Goal: Task Accomplishment & Management: Complete application form

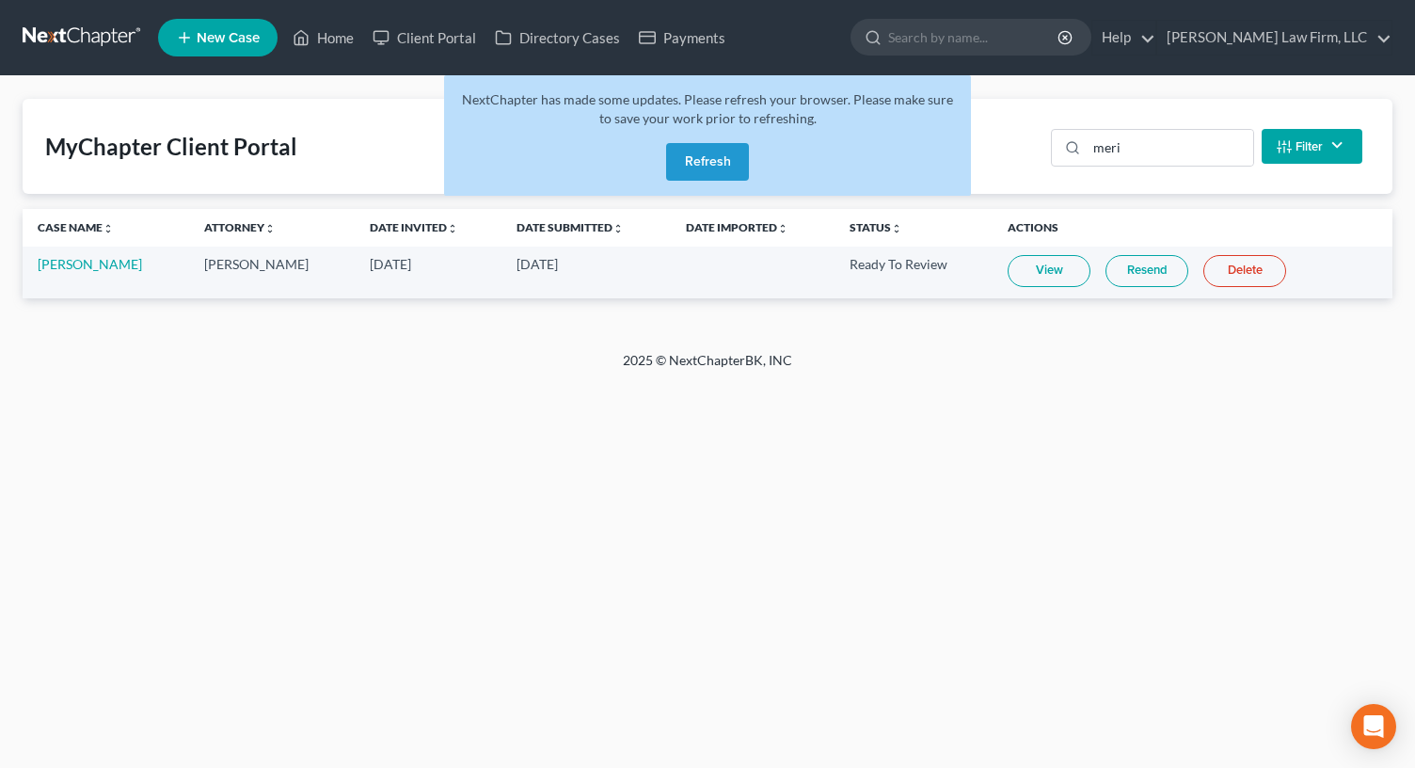
click at [704, 150] on button "Refresh" at bounding box center [707, 162] width 83 height 38
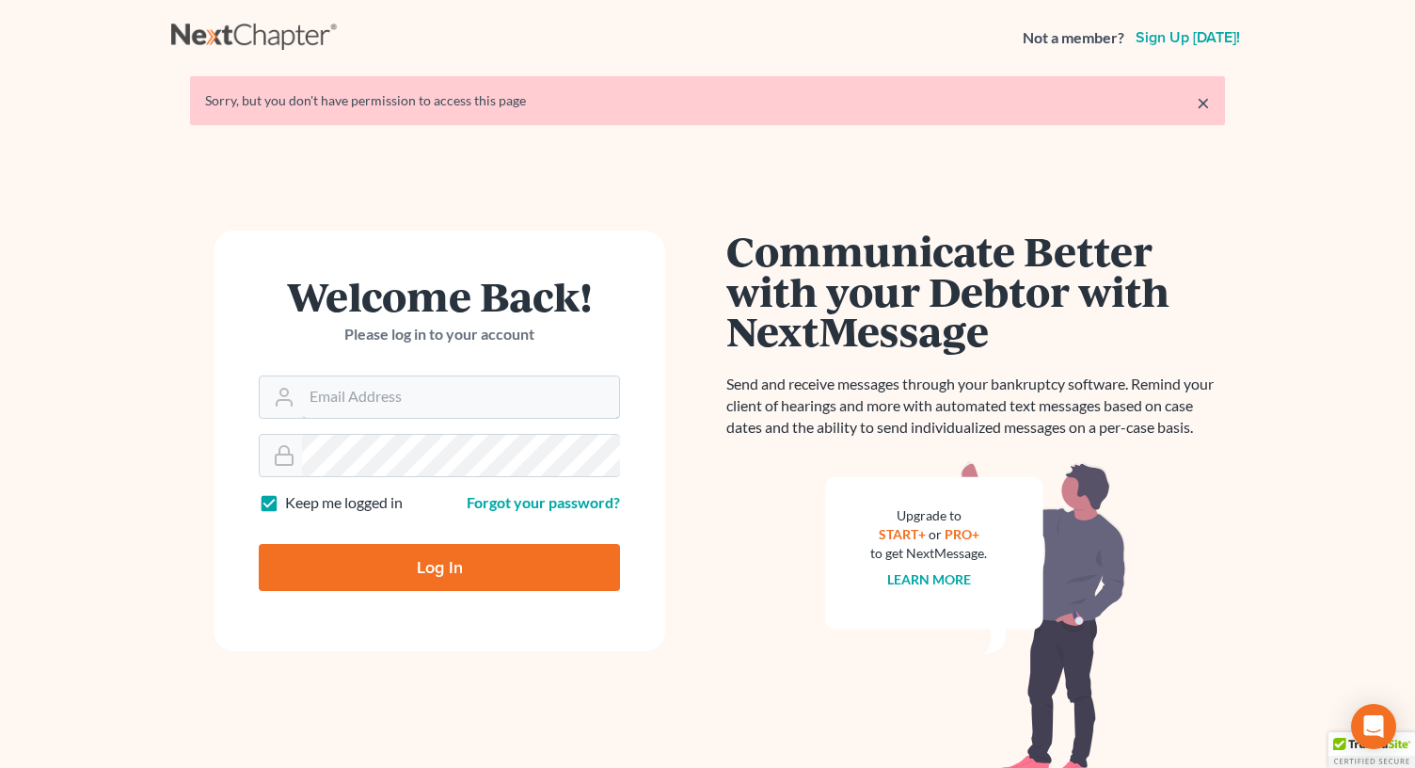
type input "rm@meredithlawfirm.com"
click at [399, 553] on input "Log In" at bounding box center [439, 567] width 361 height 47
type input "Thinking..."
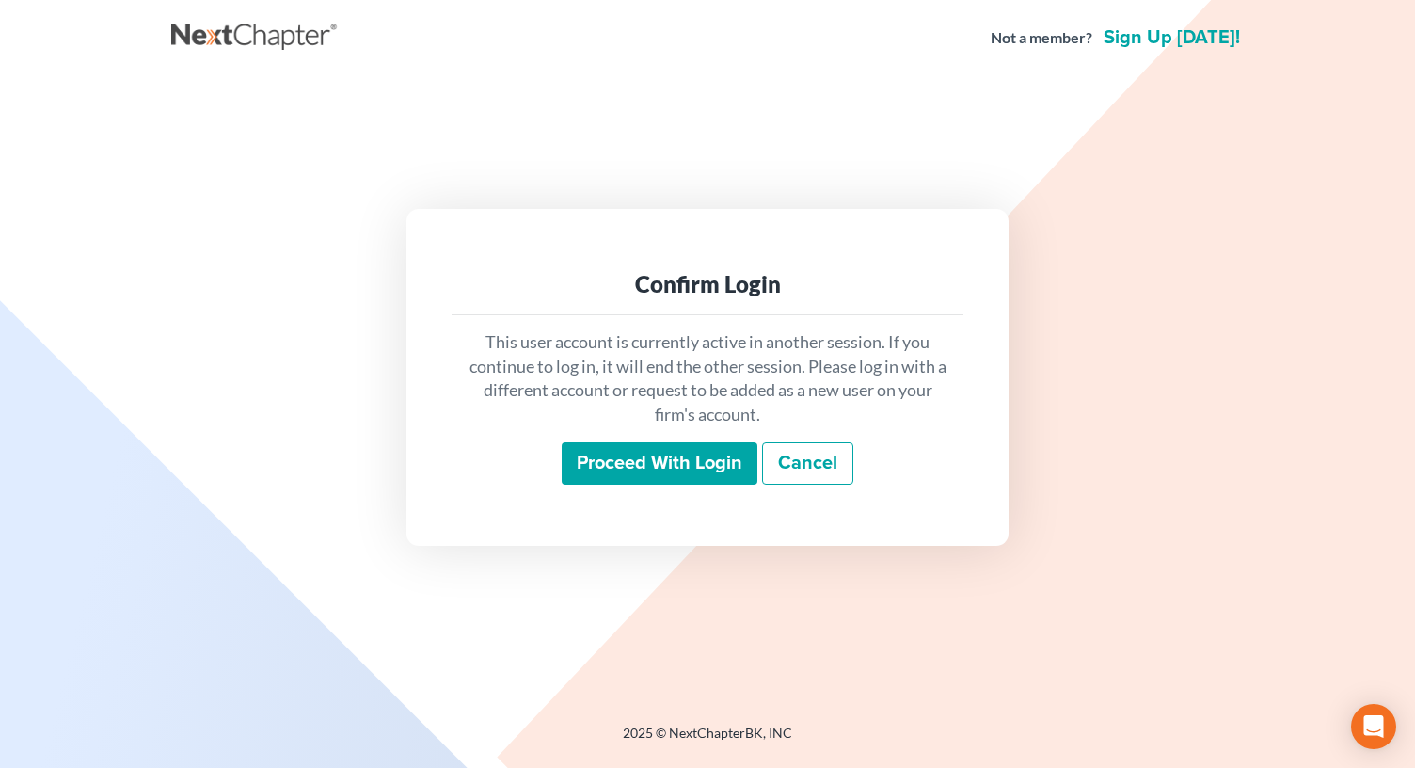
click at [675, 453] on input "Proceed with login" at bounding box center [660, 463] width 196 height 43
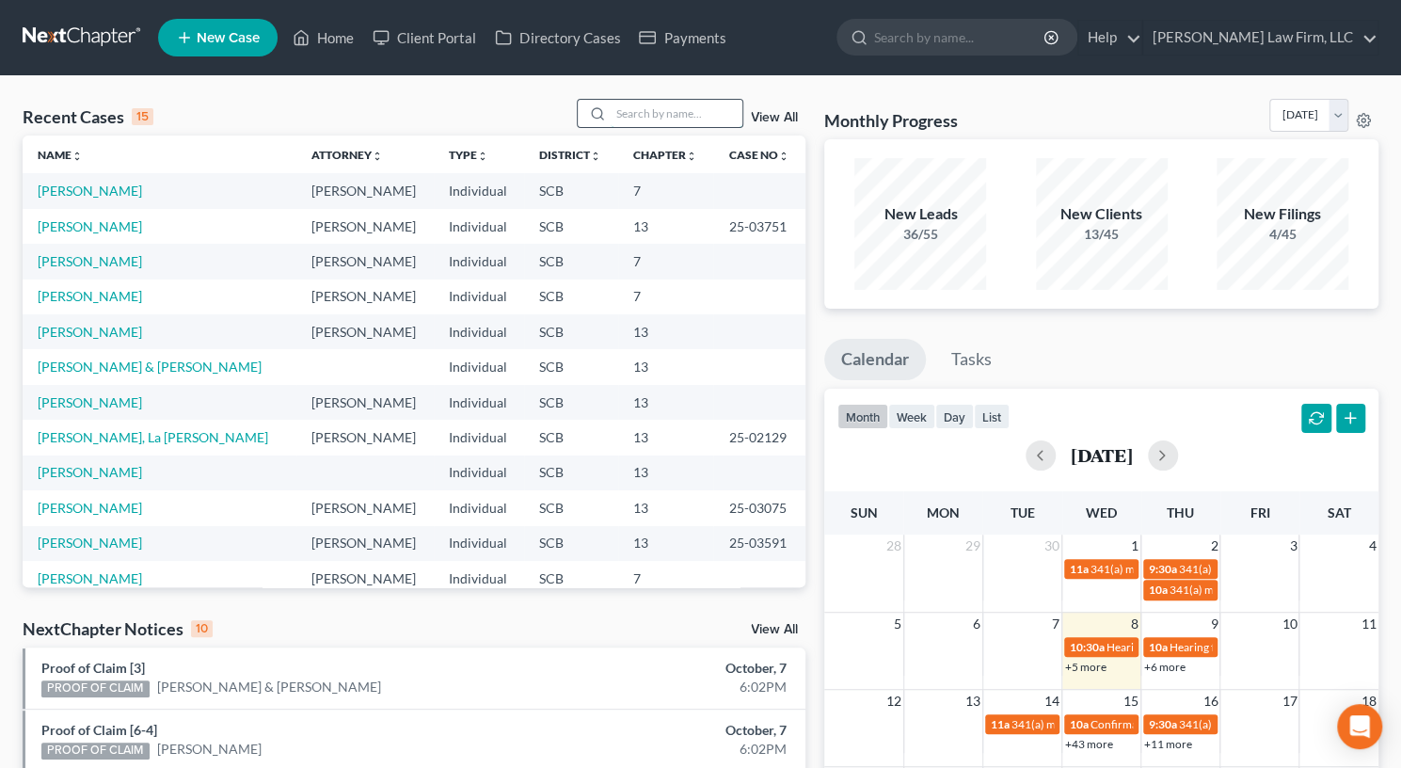
click at [651, 125] on input "search" at bounding box center [677, 113] width 132 height 27
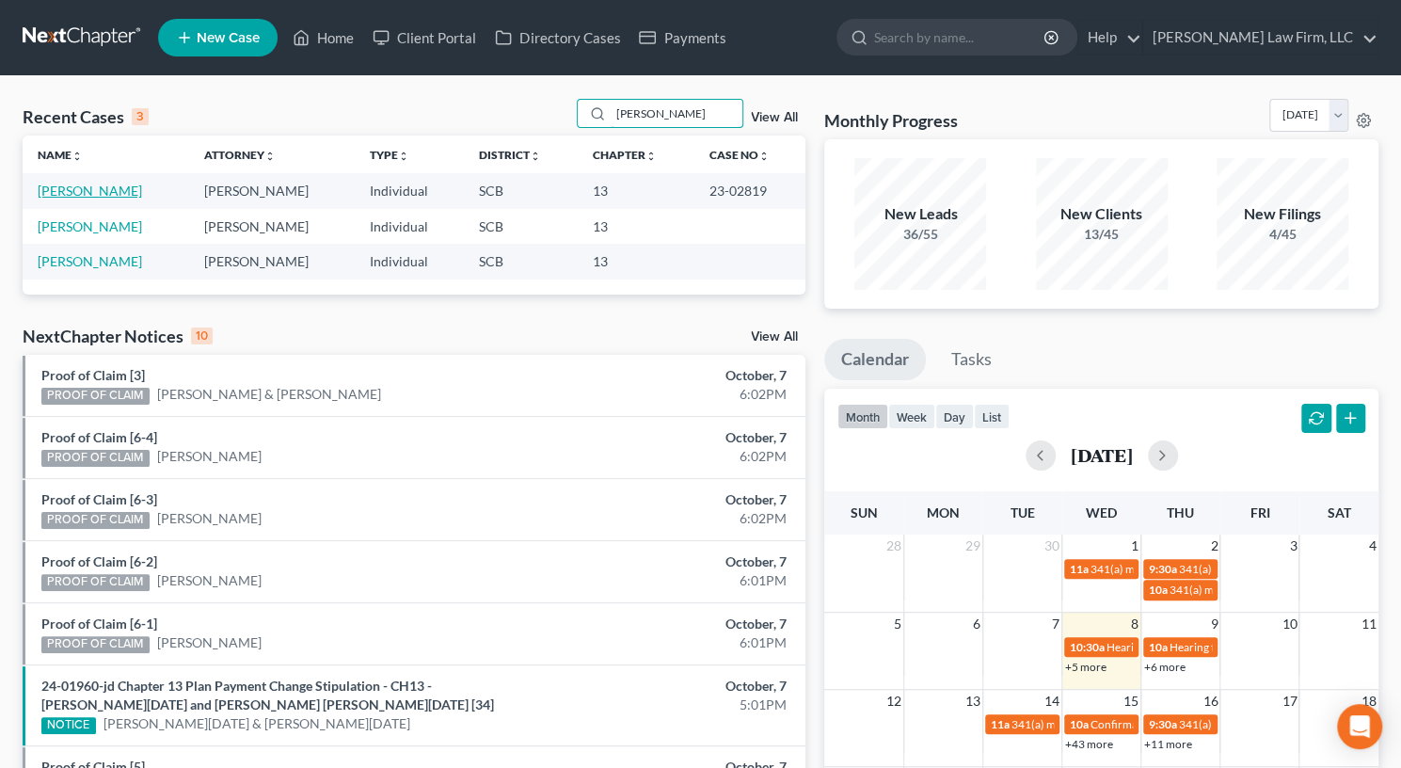
type input "morris"
click at [87, 184] on link "Morris, Kasey" at bounding box center [90, 191] width 104 height 16
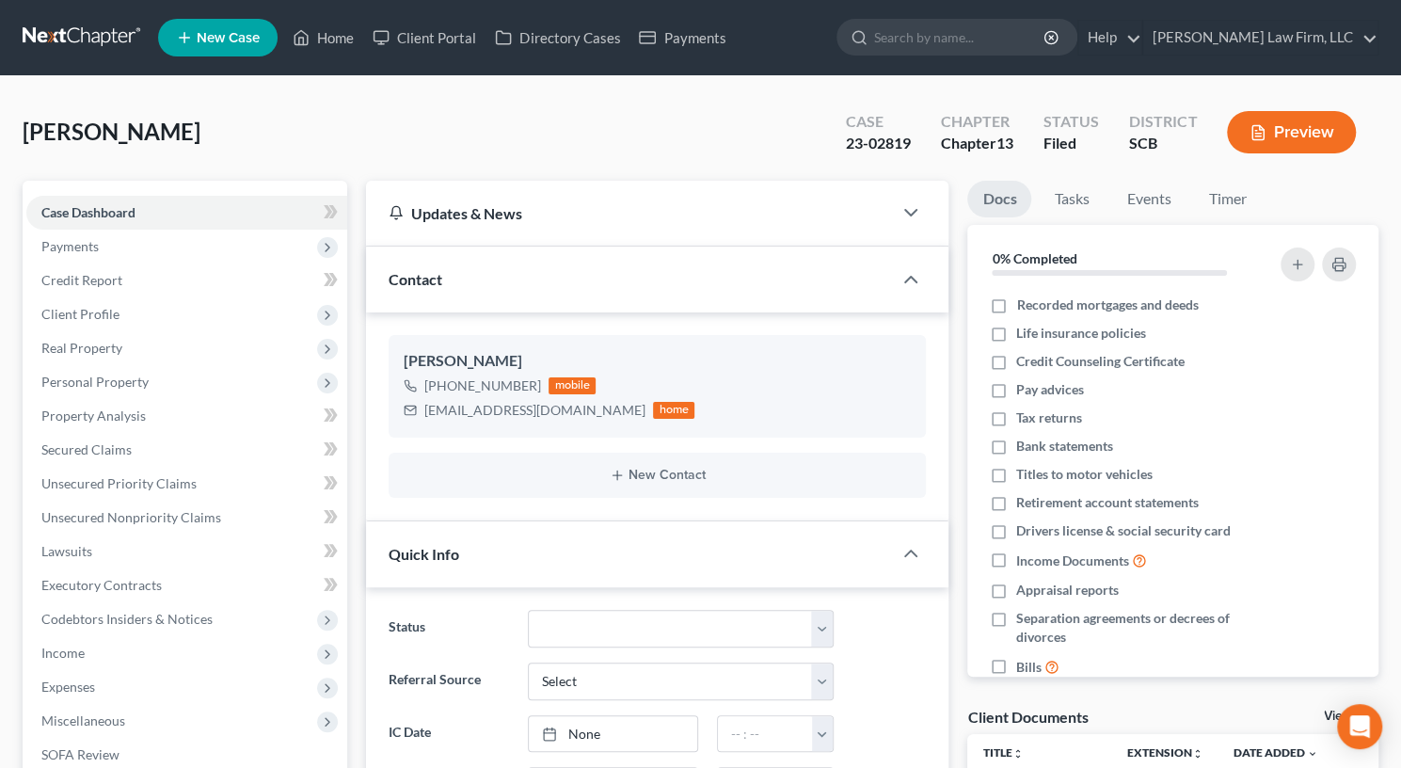
select select "0"
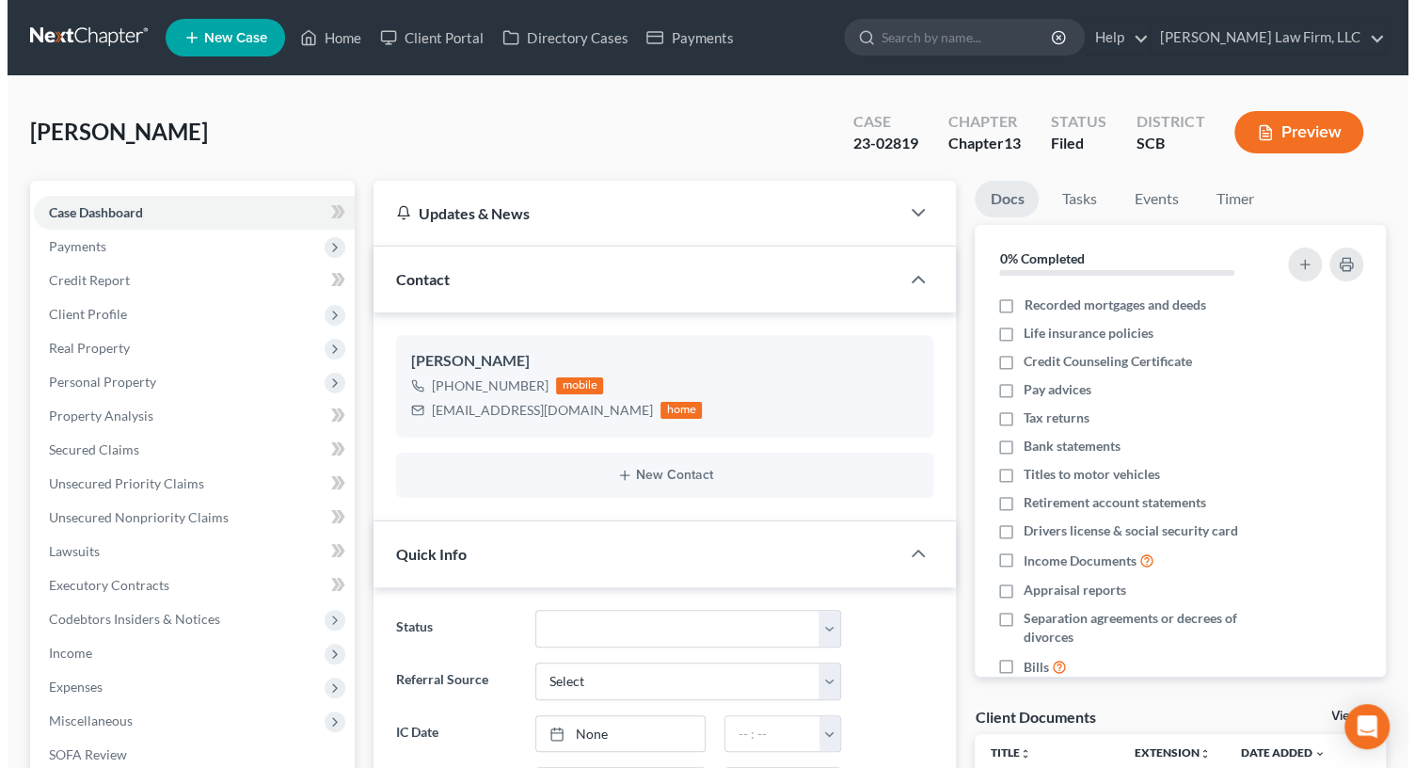
scroll to position [27, 0]
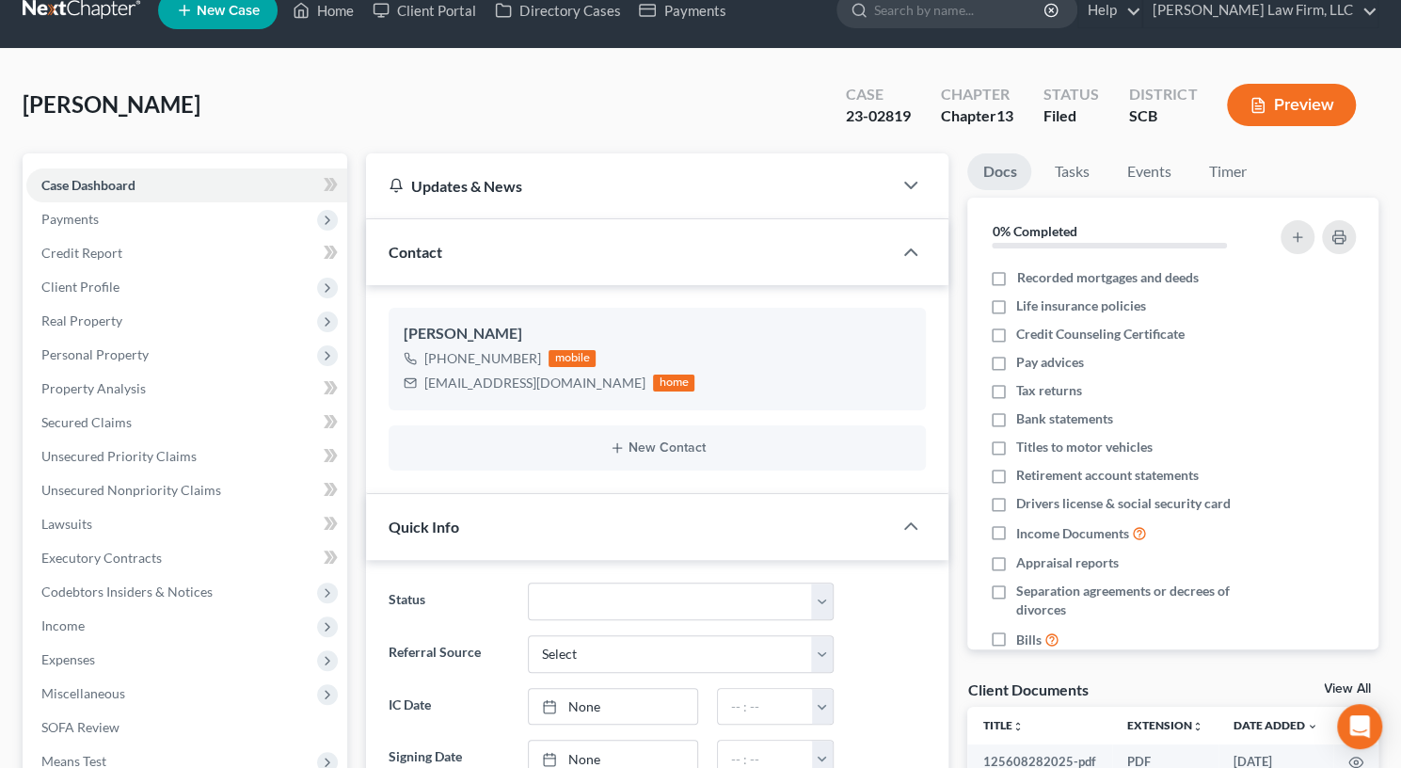
click at [1274, 107] on button "Preview" at bounding box center [1291, 105] width 129 height 42
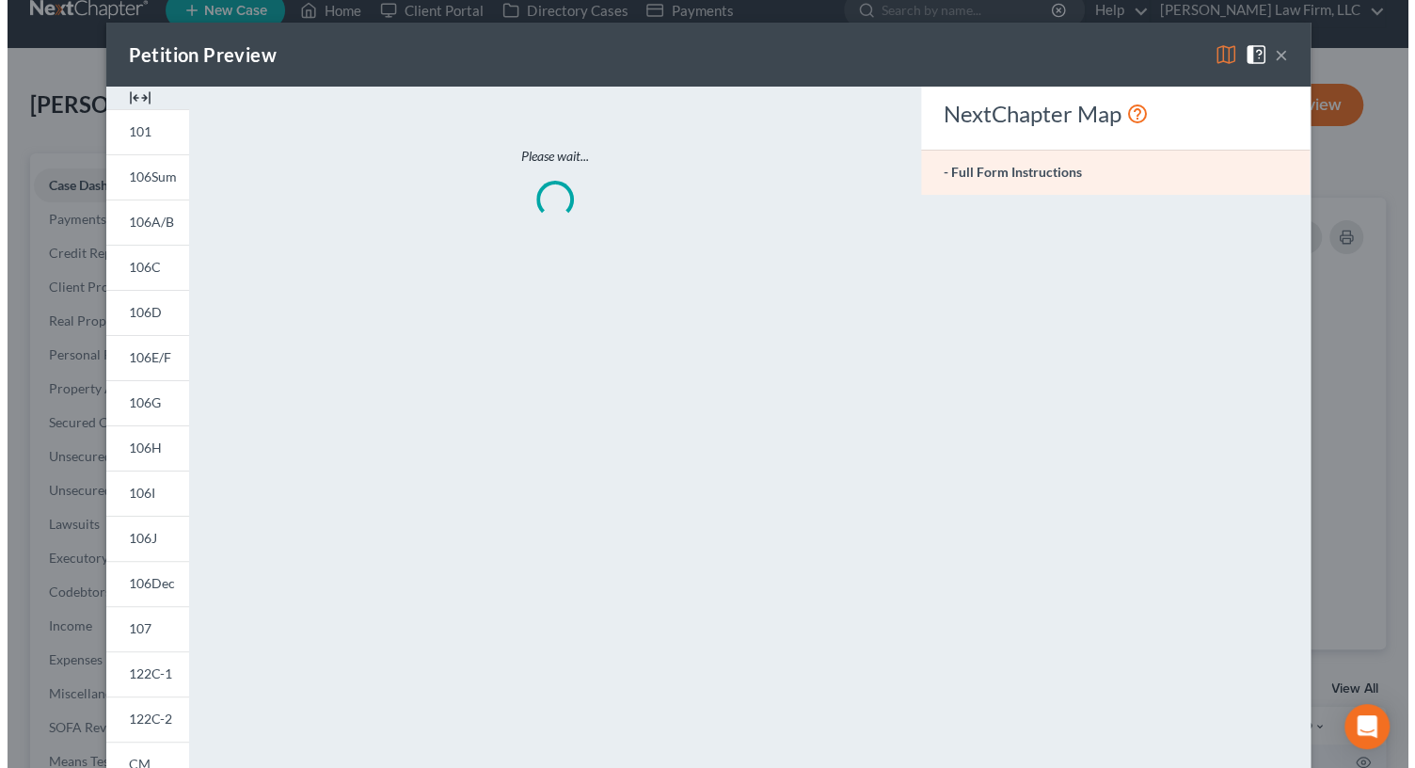
scroll to position [1960, 0]
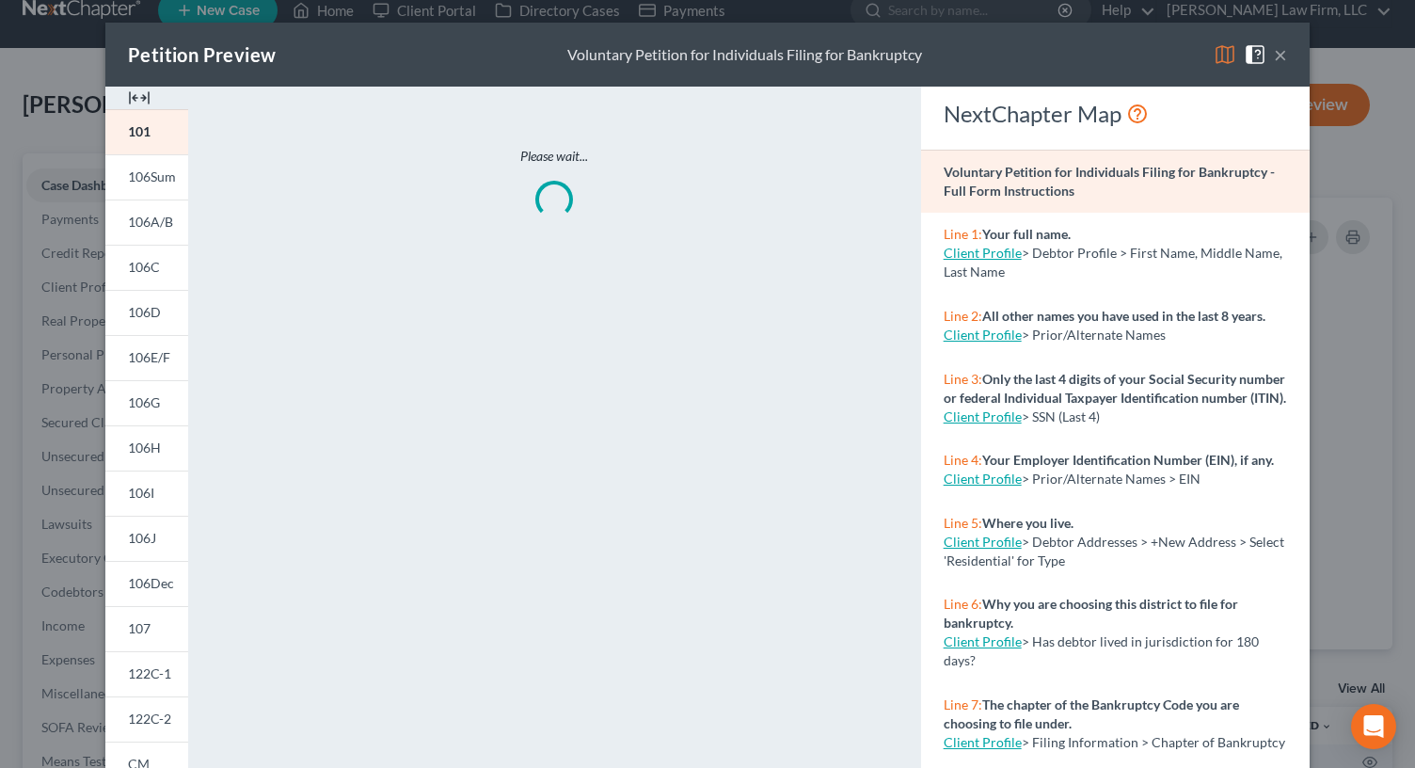
click at [128, 101] on img at bounding box center [139, 98] width 23 height 23
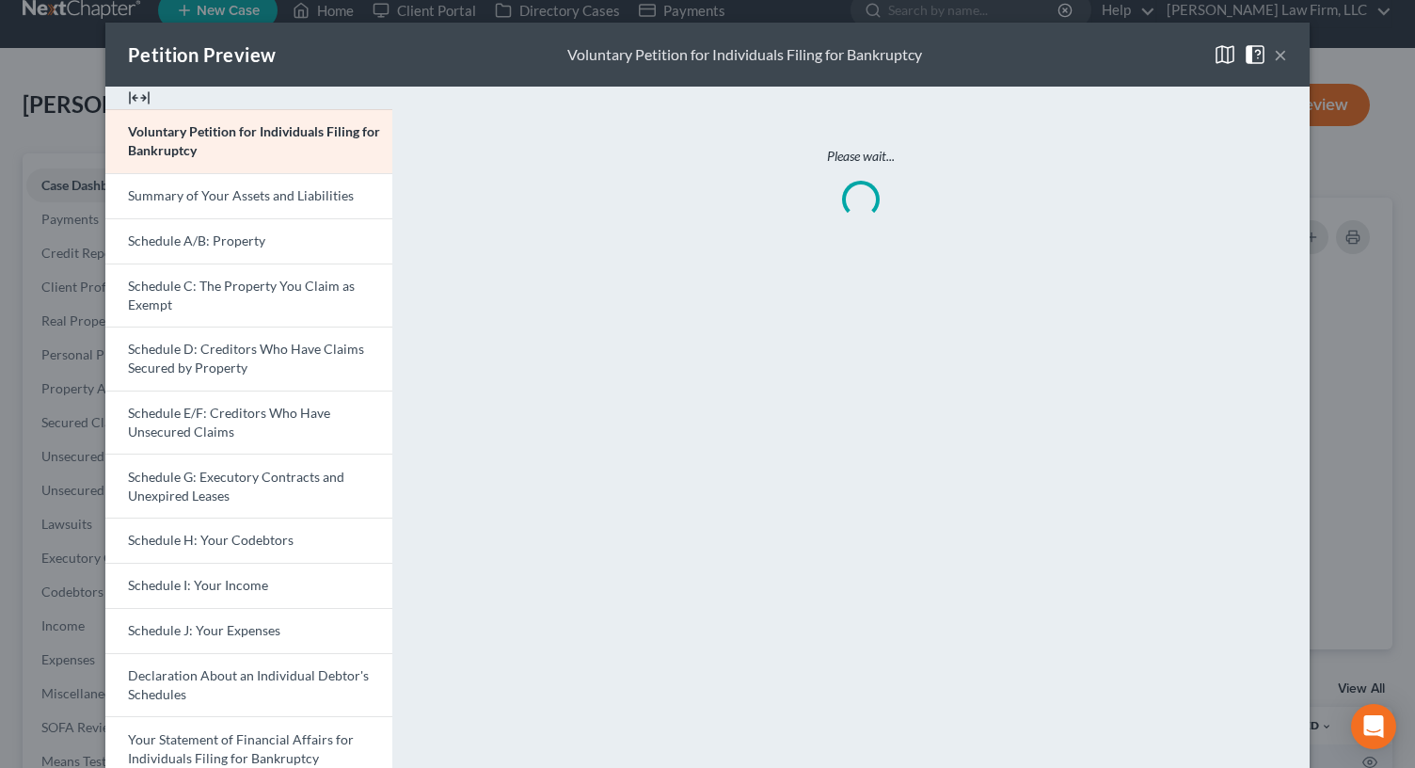
click at [128, 101] on img at bounding box center [139, 98] width 23 height 23
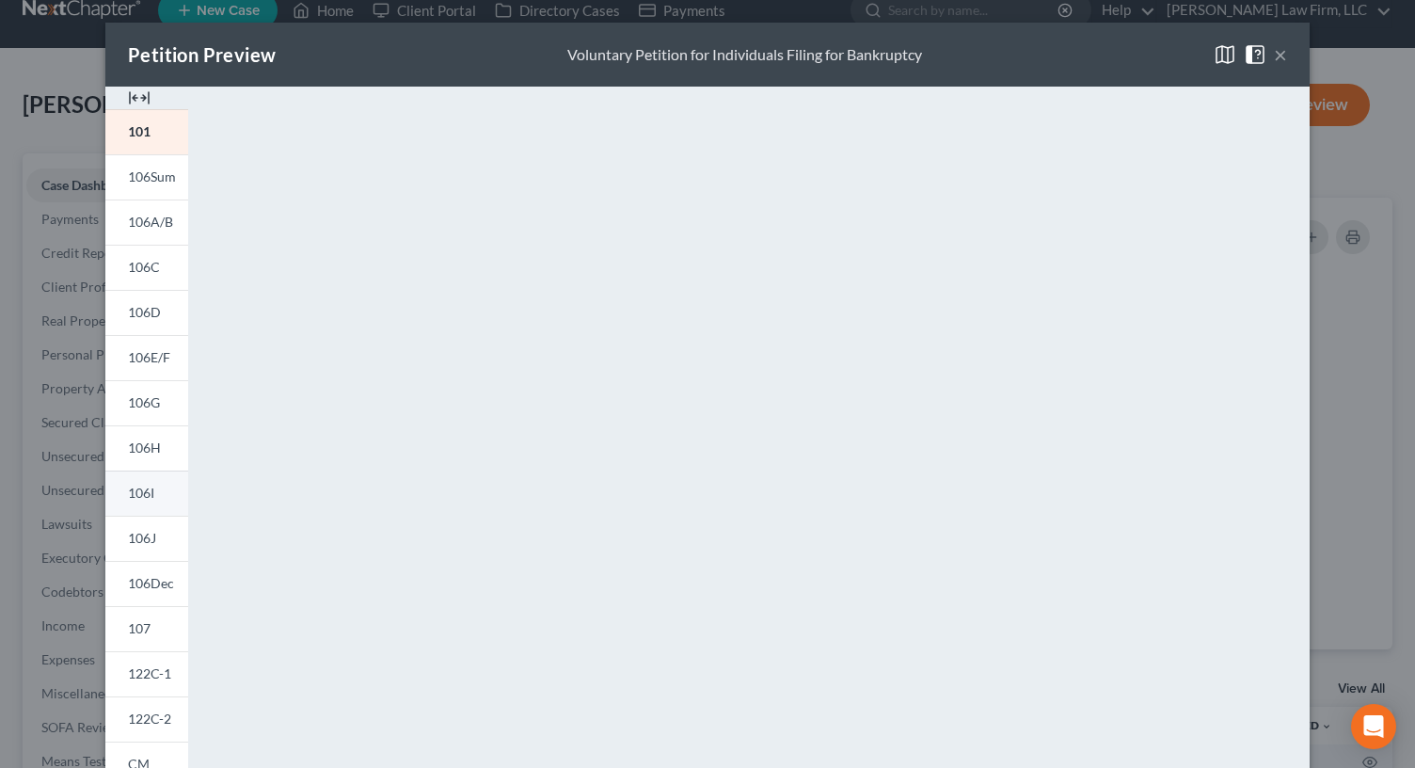
click at [145, 488] on span "106I" at bounding box center [141, 493] width 26 height 16
click at [132, 541] on span "106J" at bounding box center [142, 538] width 28 height 16
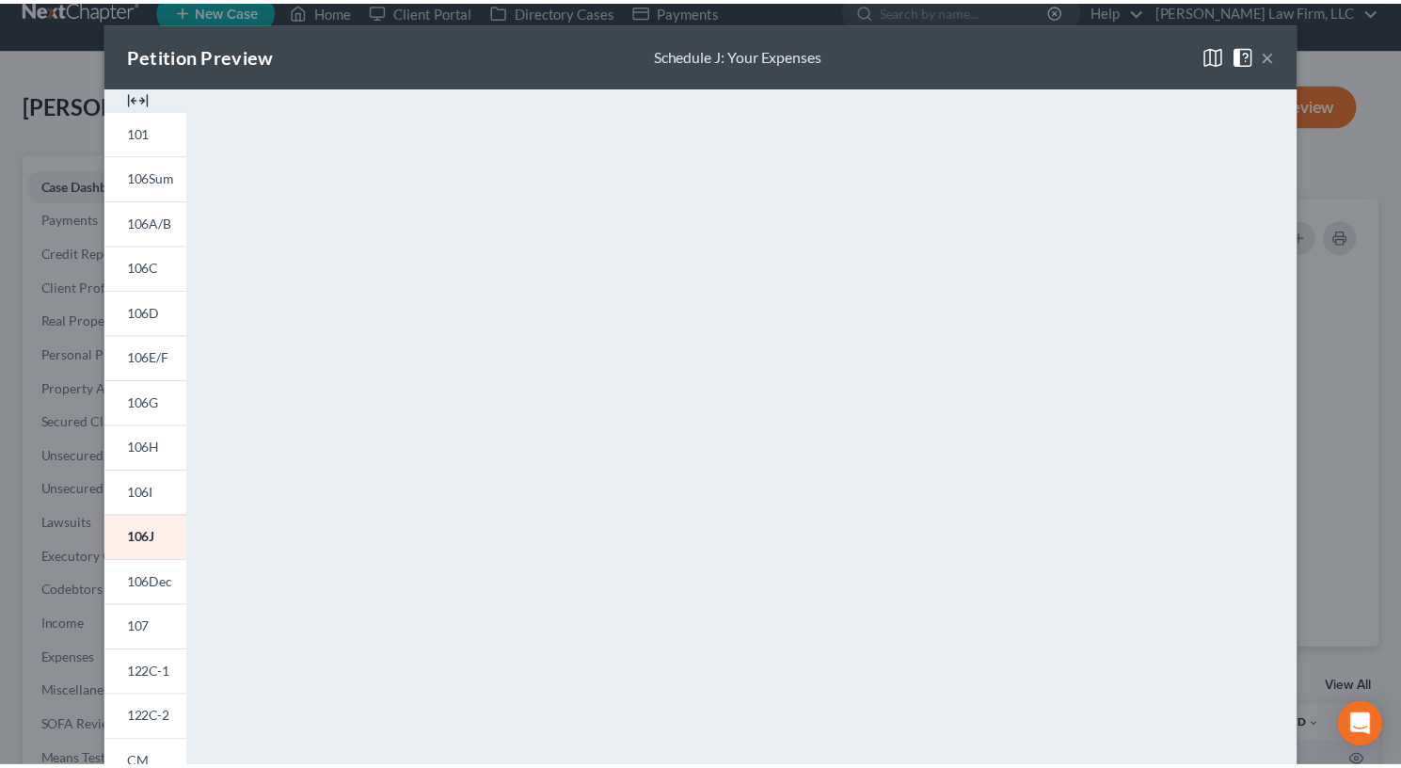
scroll to position [2, 0]
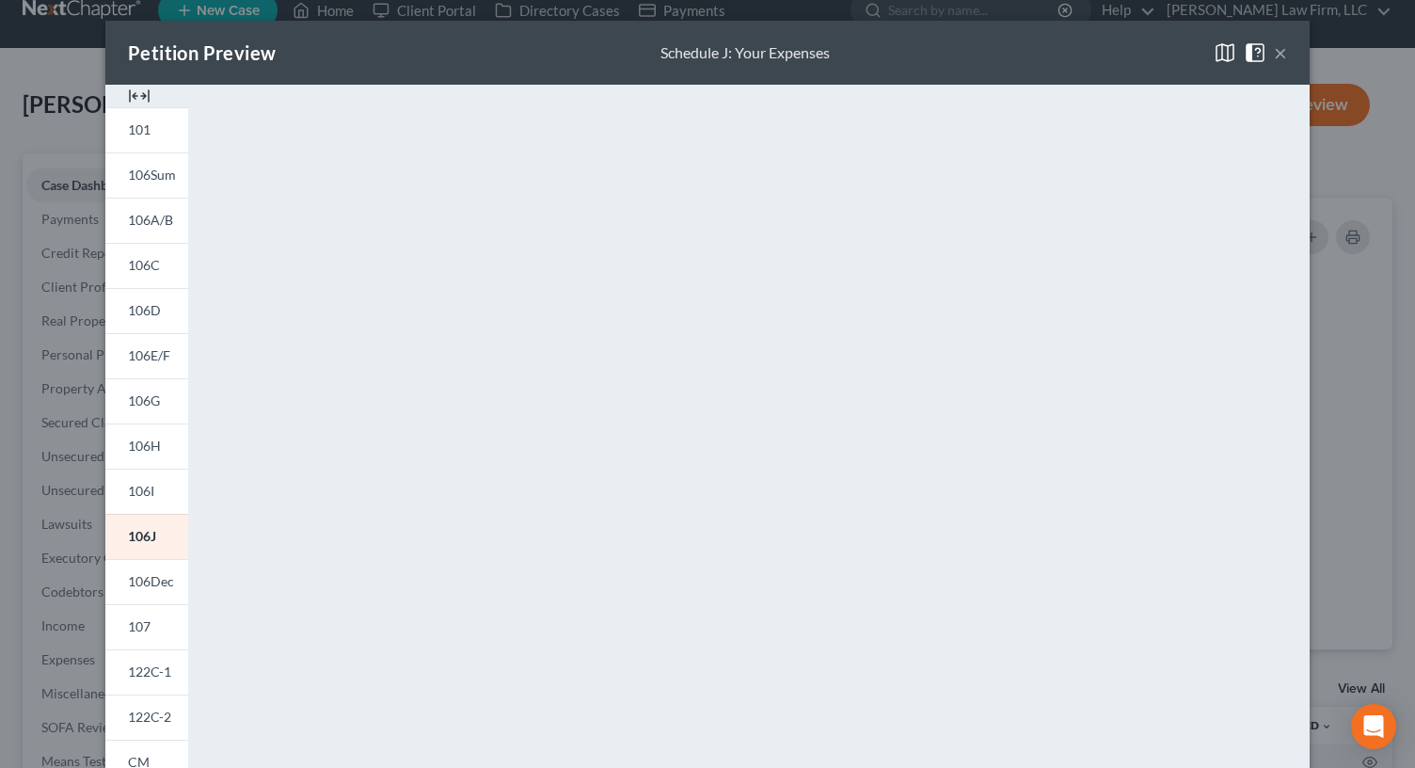
click at [1279, 56] on button "×" at bounding box center [1280, 52] width 13 height 23
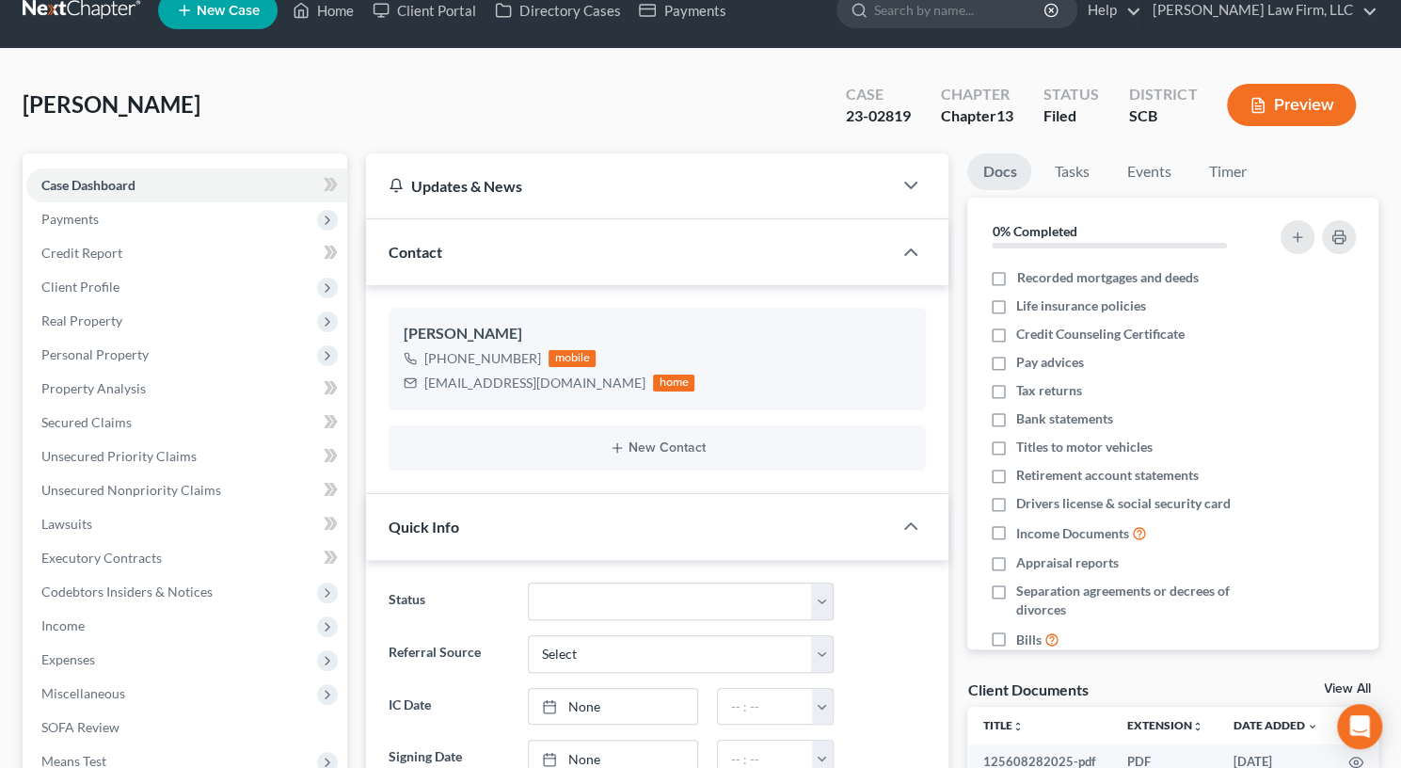
scroll to position [1979, 0]
click at [120, 658] on span "Expenses" at bounding box center [186, 660] width 321 height 34
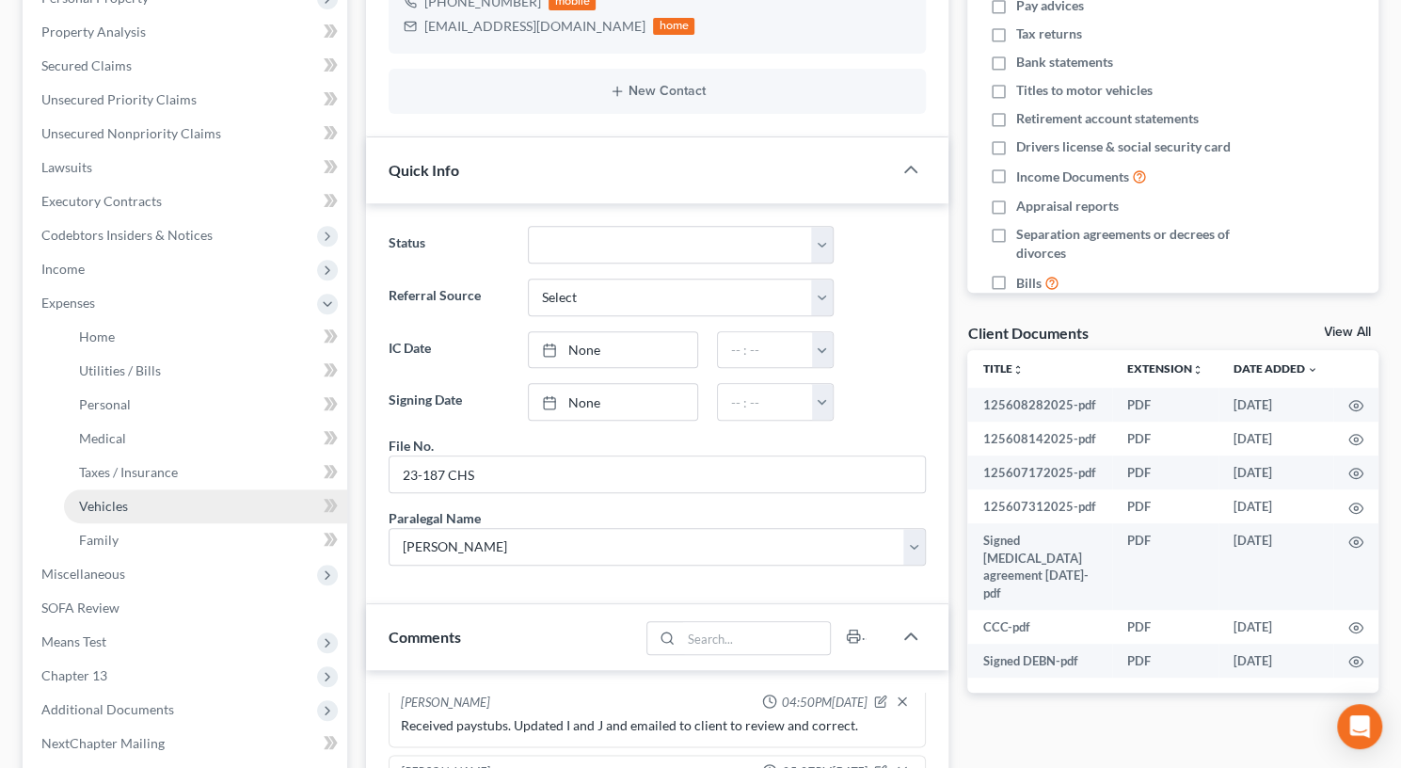
scroll to position [384, 0]
click at [149, 545] on link "Family" at bounding box center [205, 540] width 283 height 34
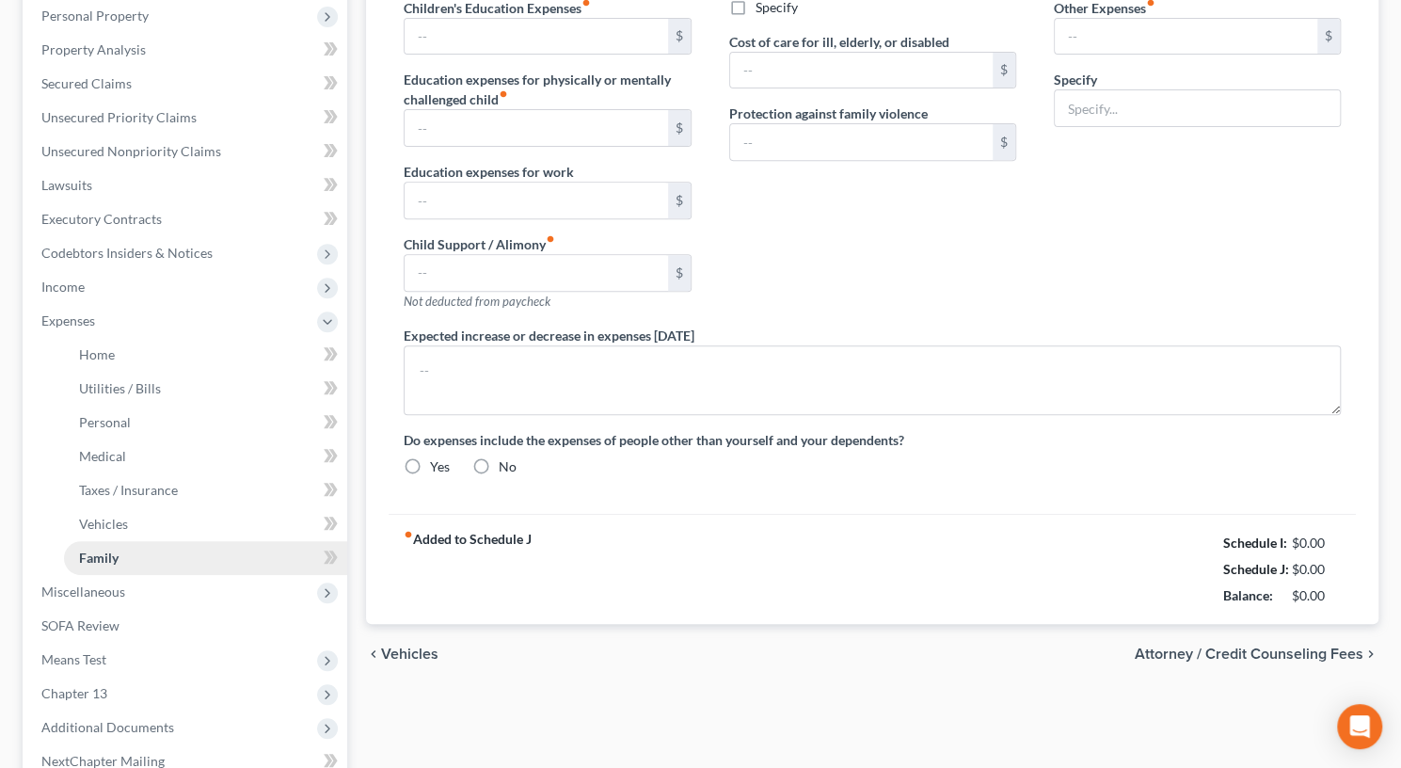
type input "160.00"
type input "0.00"
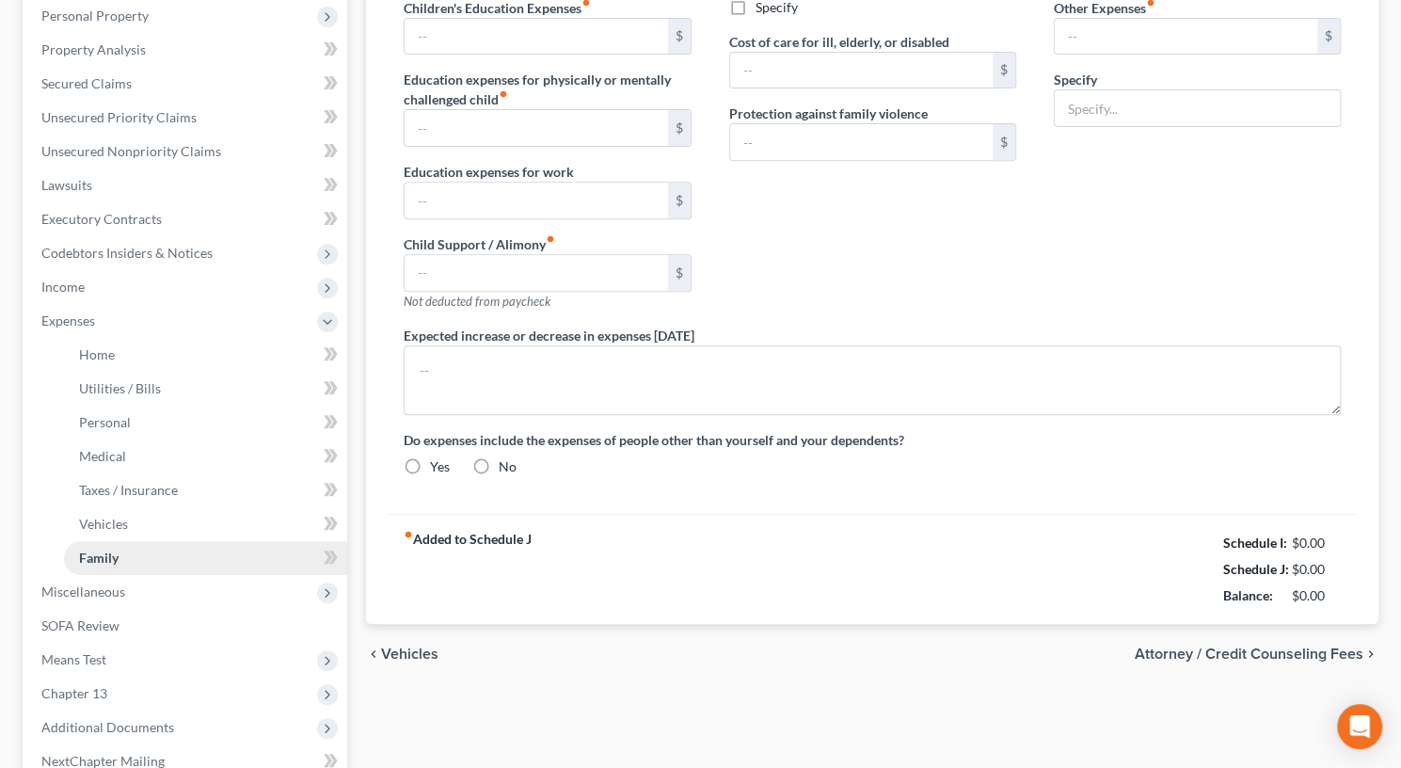
type input "0.00"
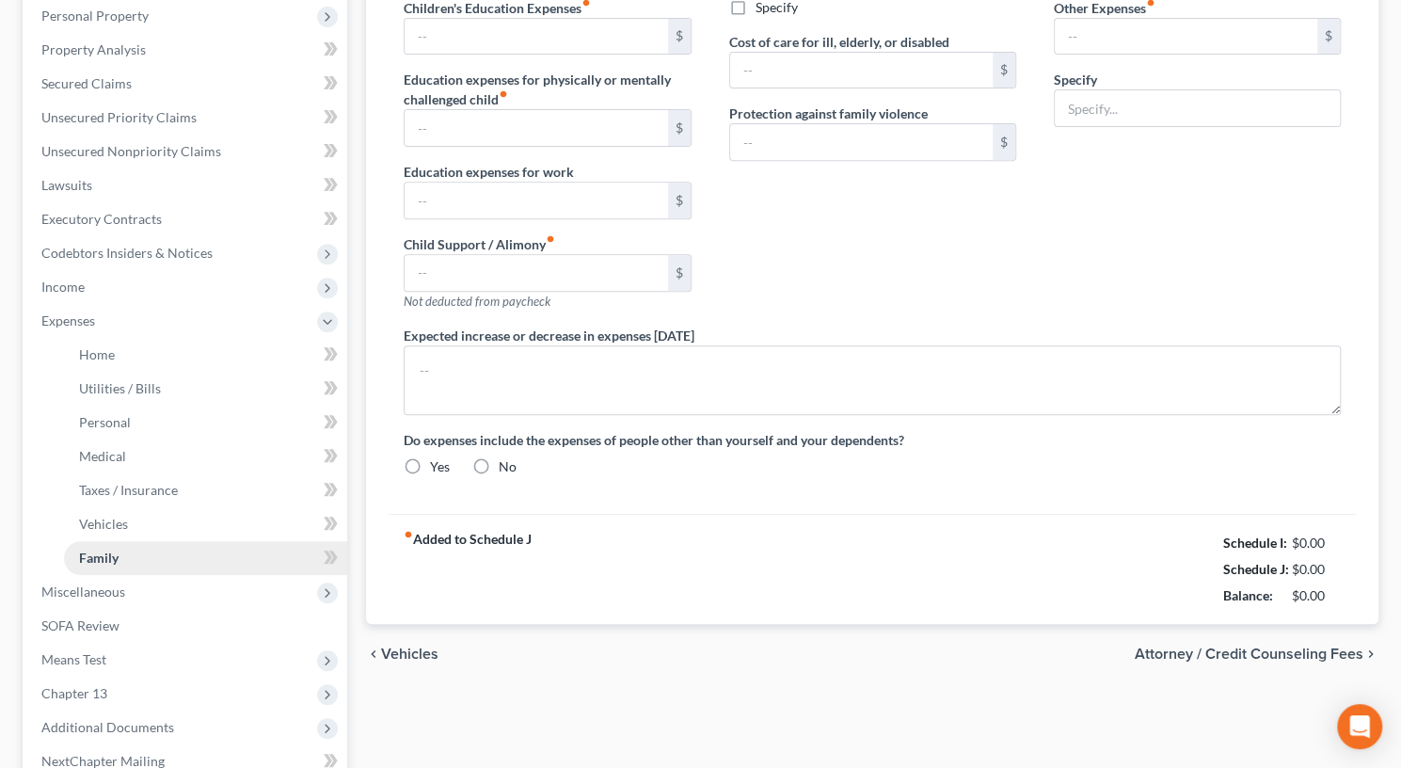
type textarea "This schedule is amended to reflect the debtor's rent and anticipated living ex…"
radio input "true"
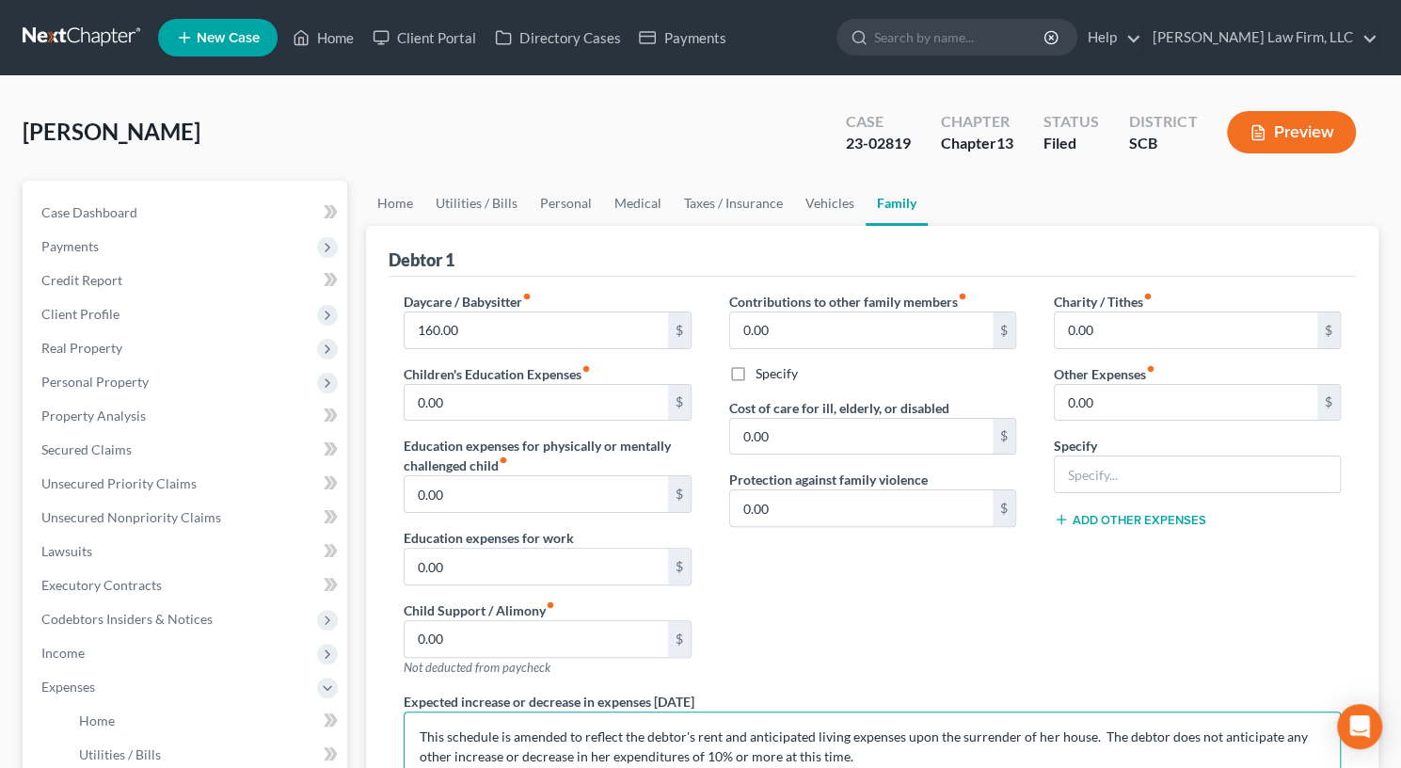
click at [1013, 731] on textarea "This schedule is amended to reflect the debtor's rent and anticipated living ex…" at bounding box center [872, 746] width 937 height 70
type textarea "This schedule is amended to reflect the debtor's rent and anticipated living ex…"
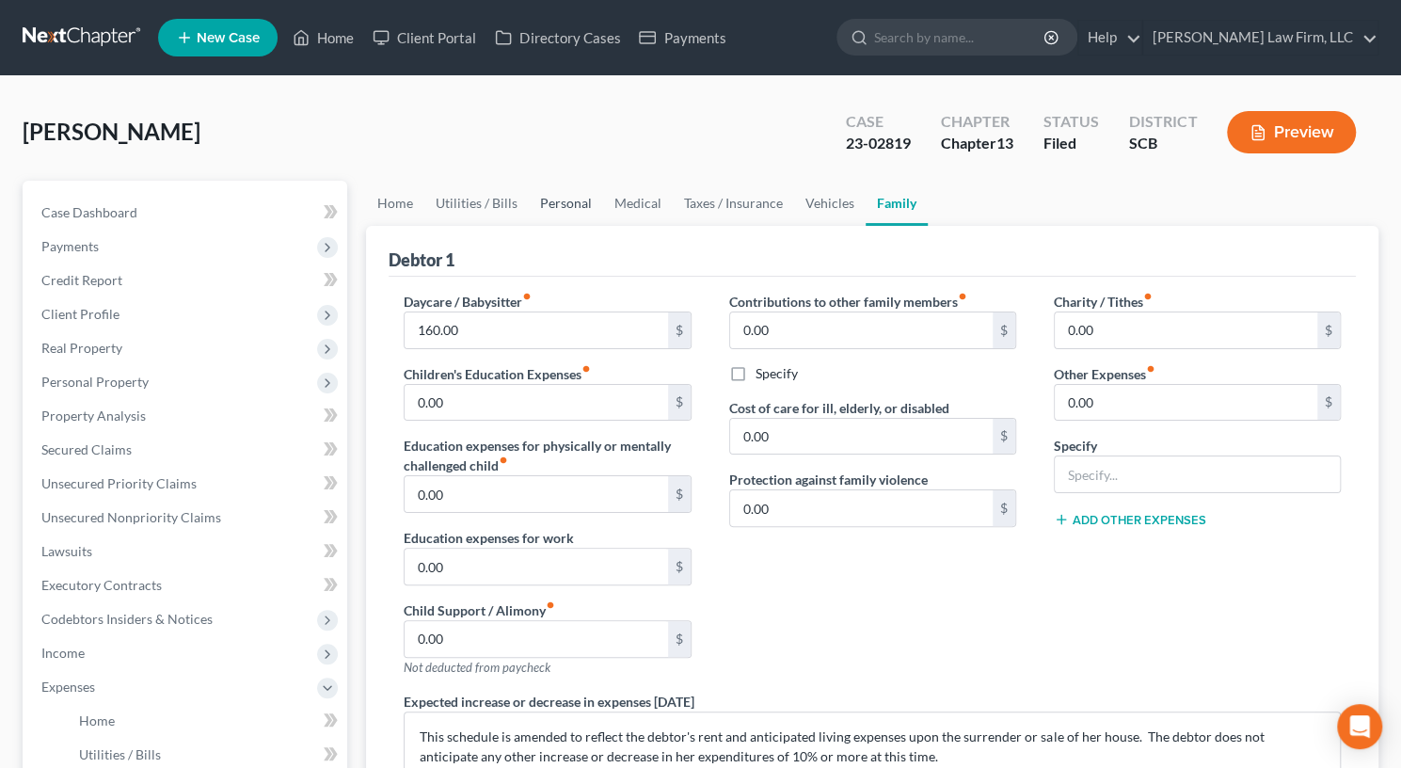
click at [572, 212] on link "Personal" at bounding box center [566, 203] width 74 height 45
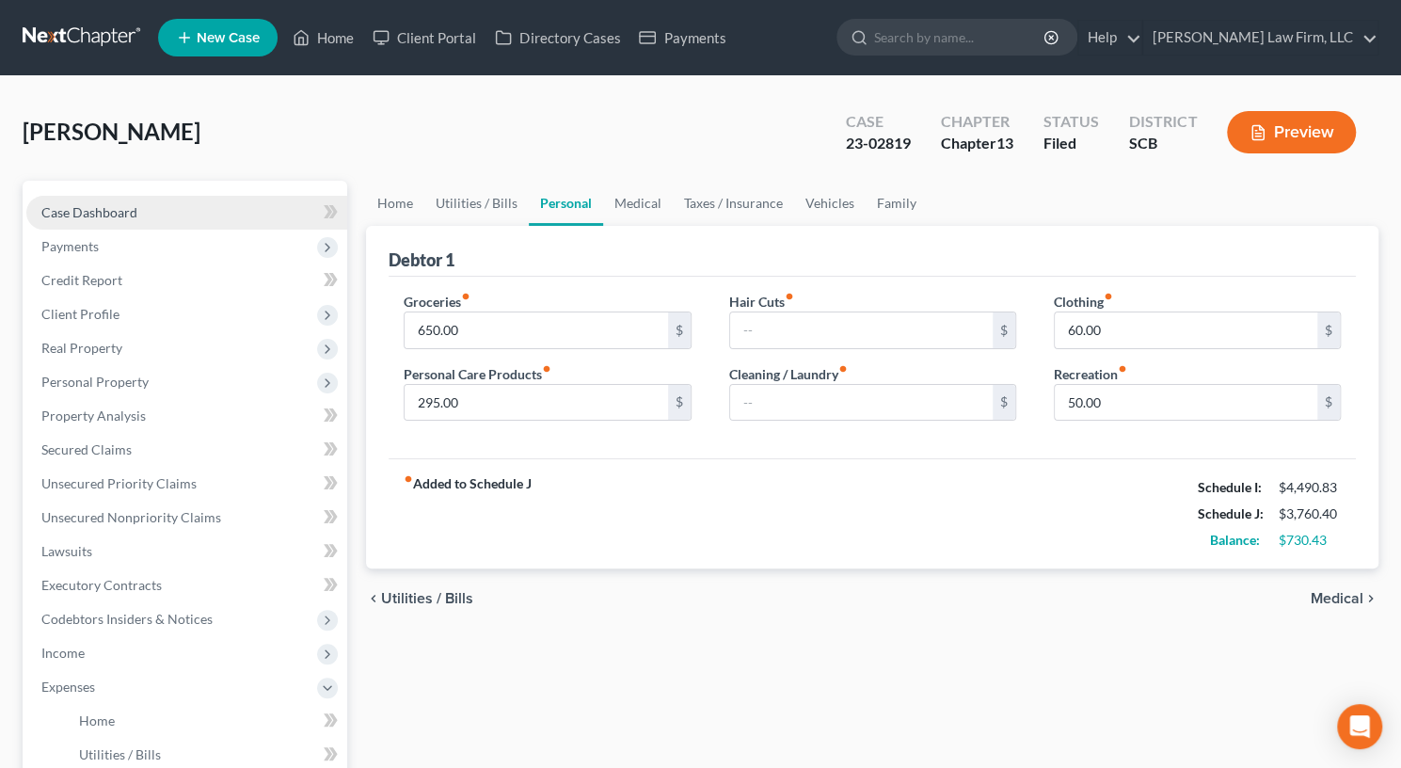
click at [123, 217] on span "Case Dashboard" at bounding box center [89, 212] width 96 height 16
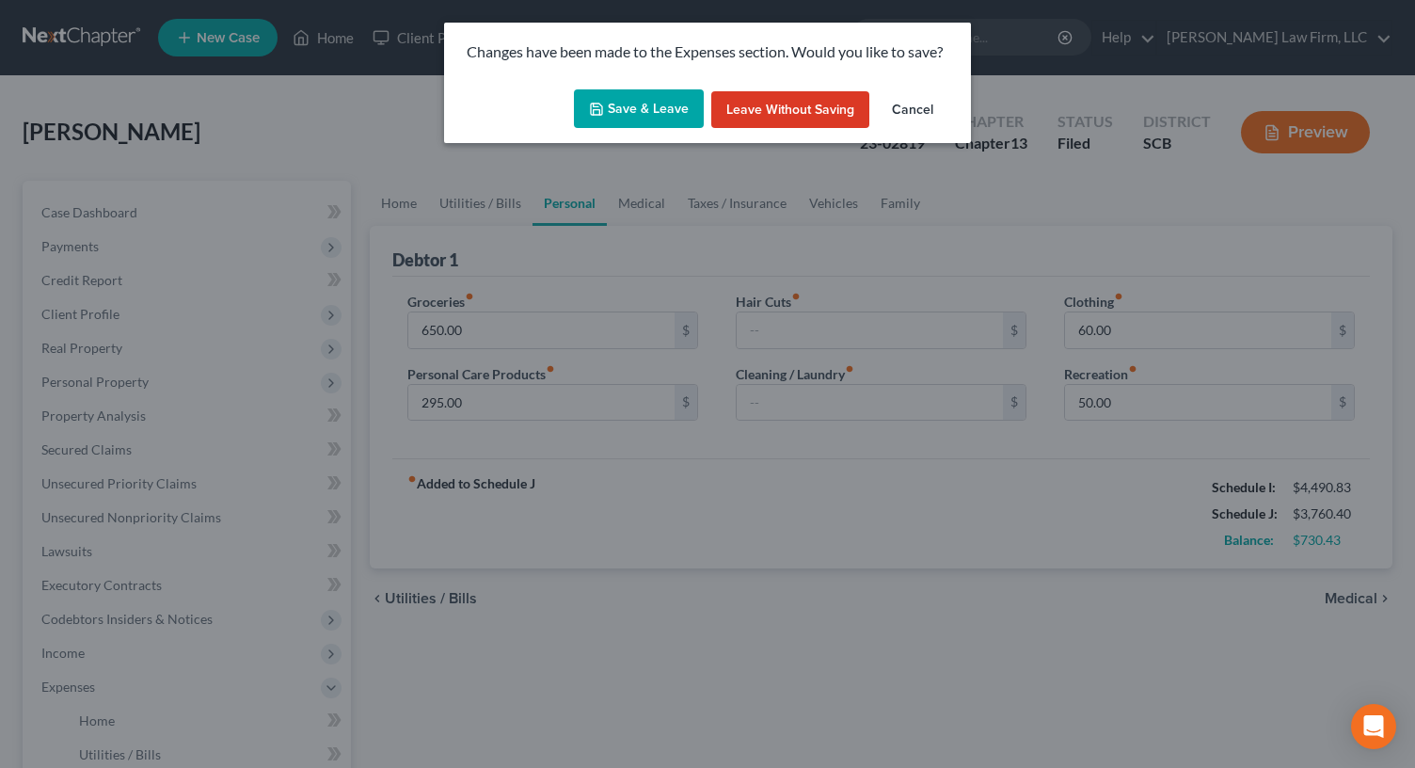
click at [635, 116] on button "Save & Leave" at bounding box center [639, 109] width 130 height 40
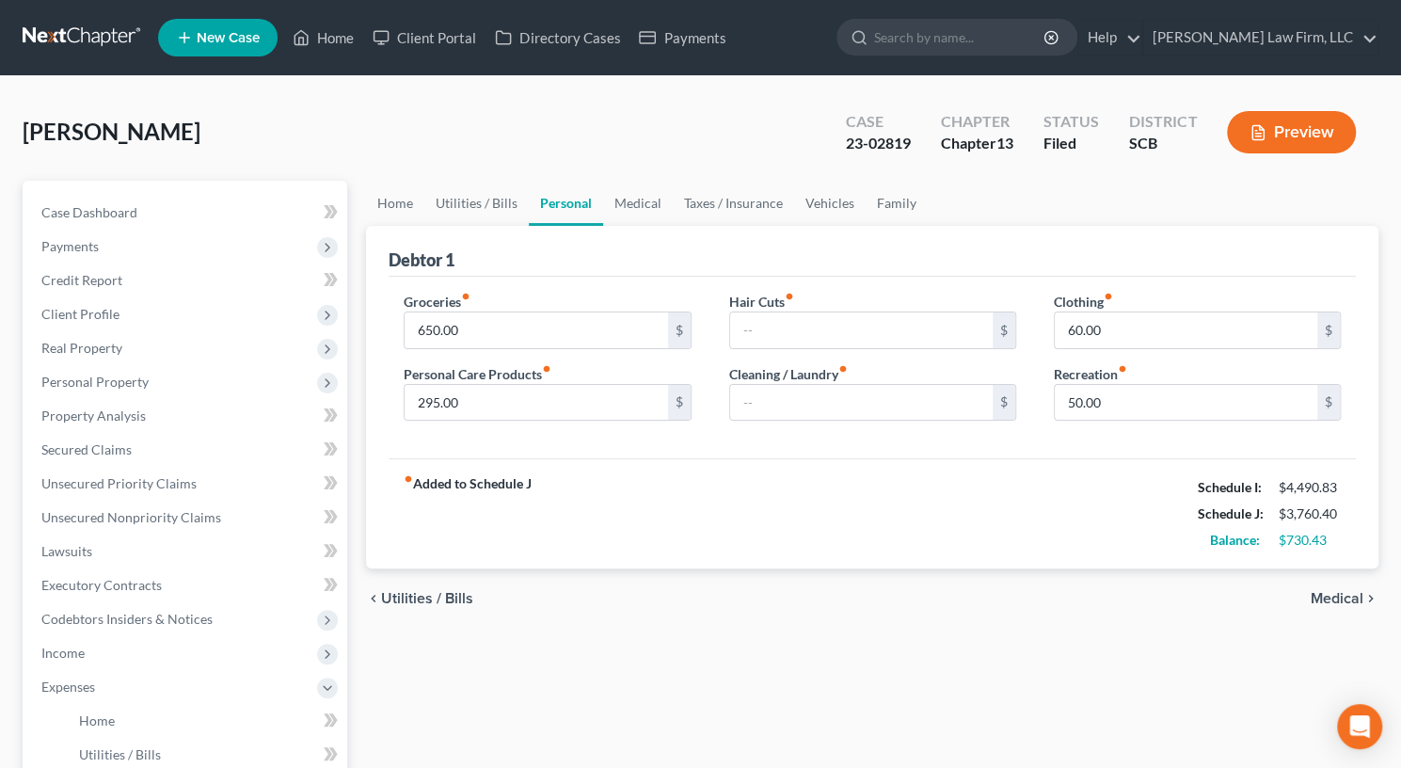
select select "2"
select select "0"
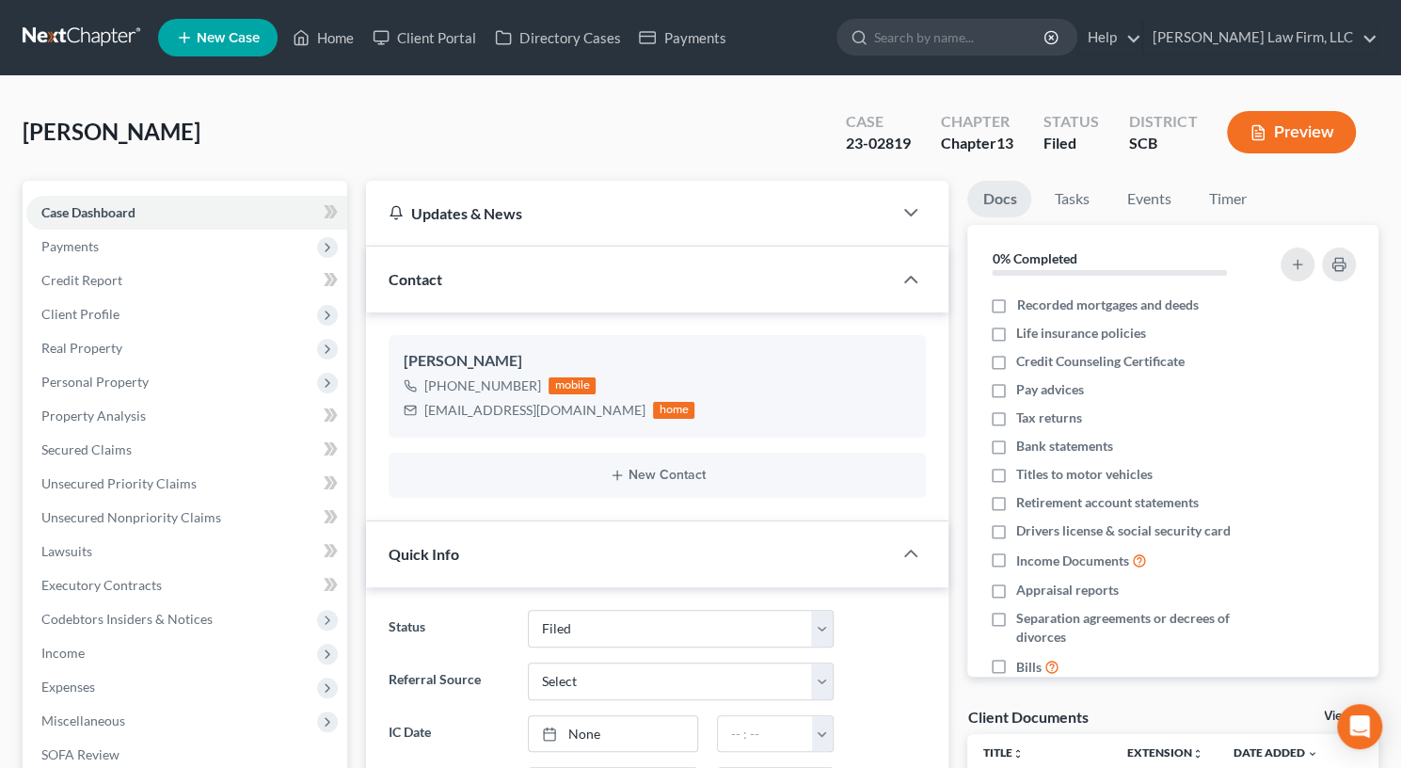
scroll to position [1979, 0]
